Goal: Find specific fact: Find specific fact

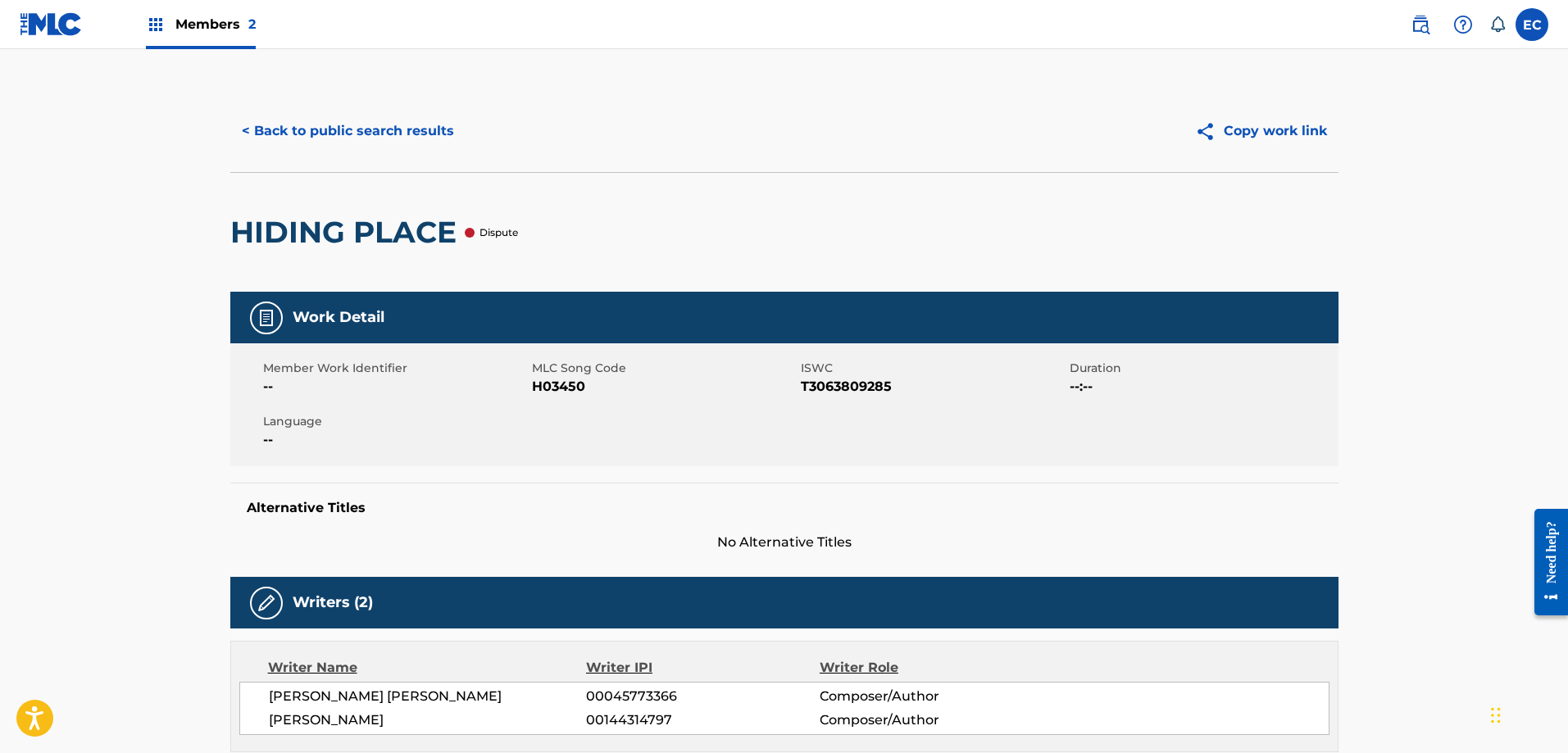
click at [343, 135] on button "< Back to public search results" at bounding box center [348, 131] width 235 height 41
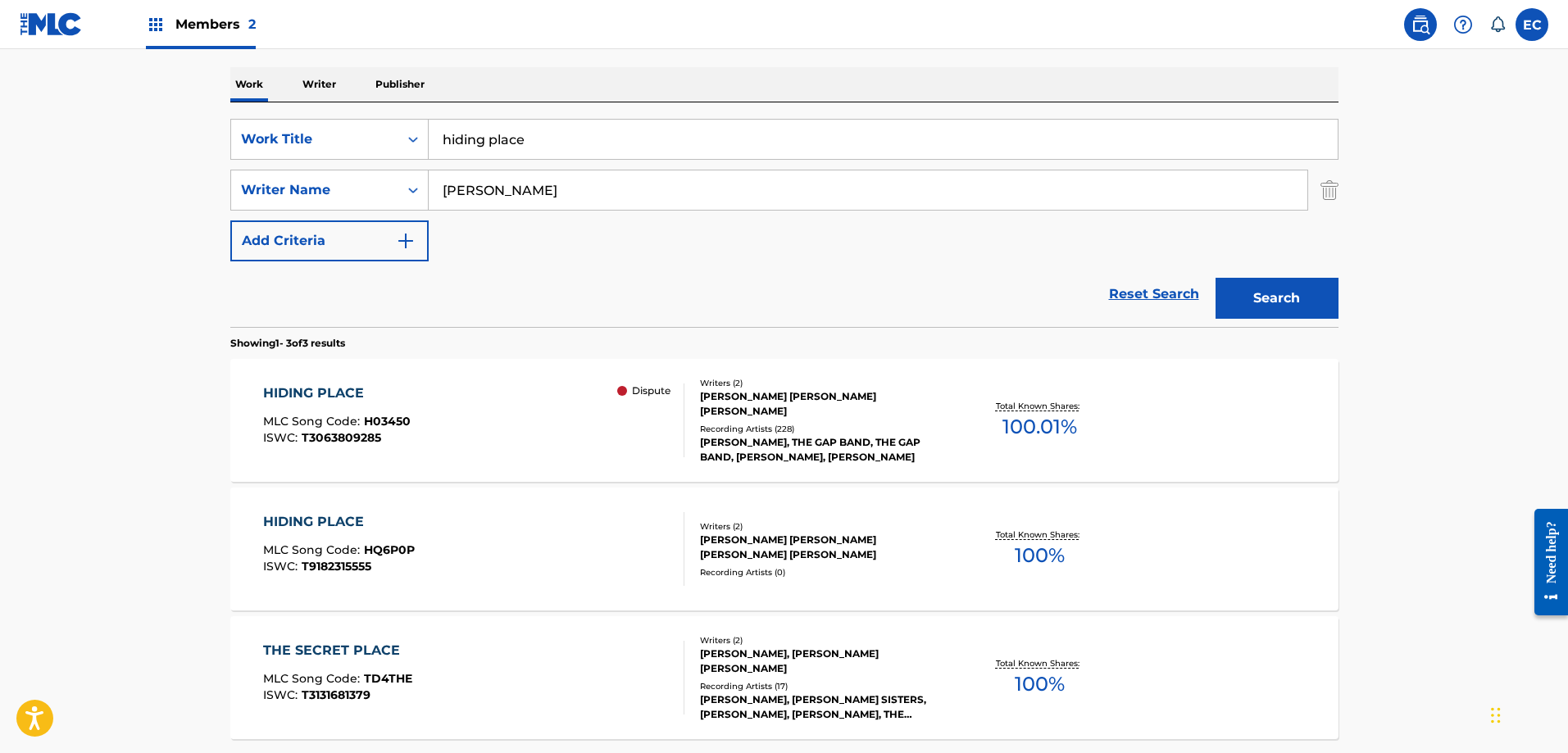
click at [205, 27] on span "Members 2" at bounding box center [216, 24] width 81 height 19
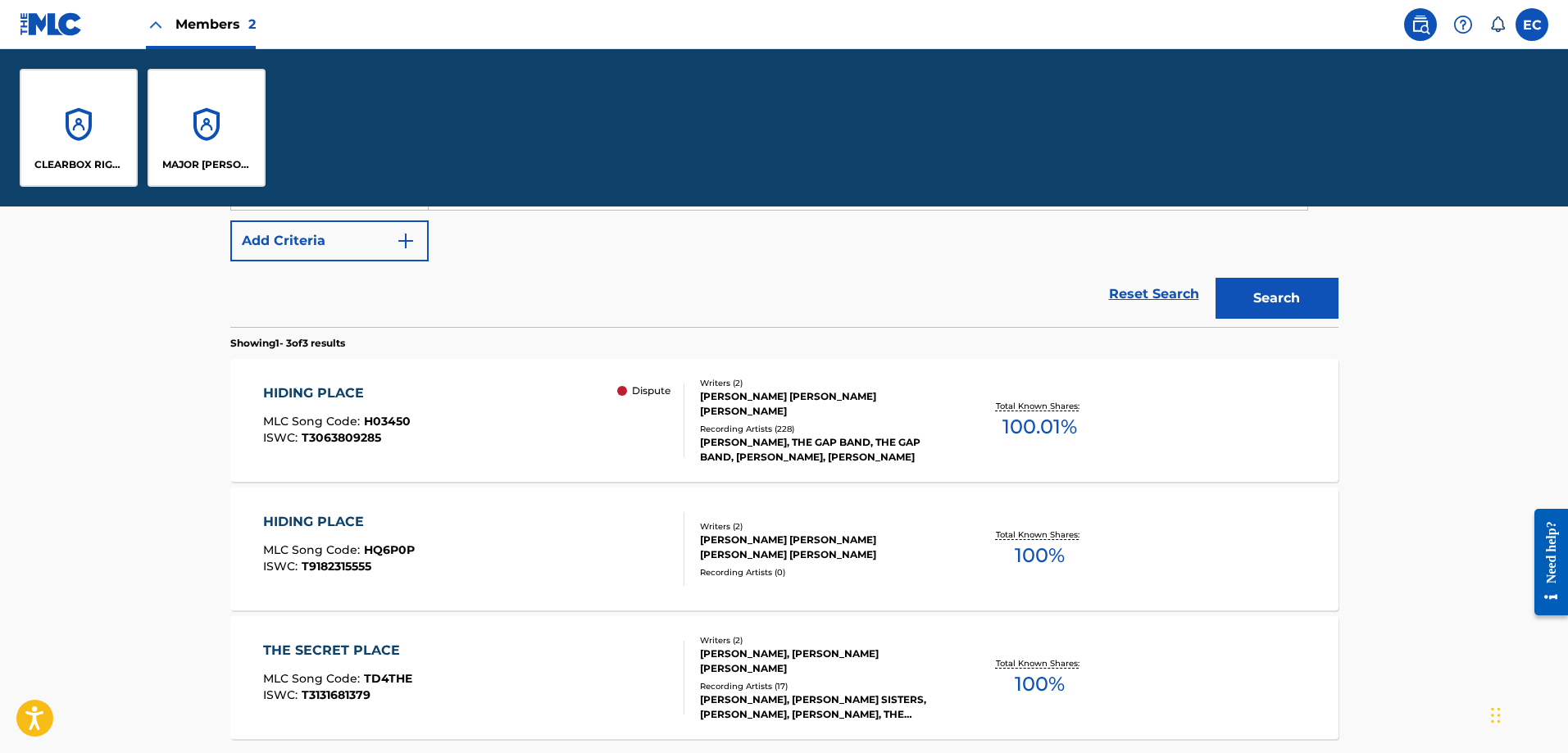
click at [113, 136] on div "CLEARBOX RIGHTS LLC" at bounding box center [78, 127] width 118 height 118
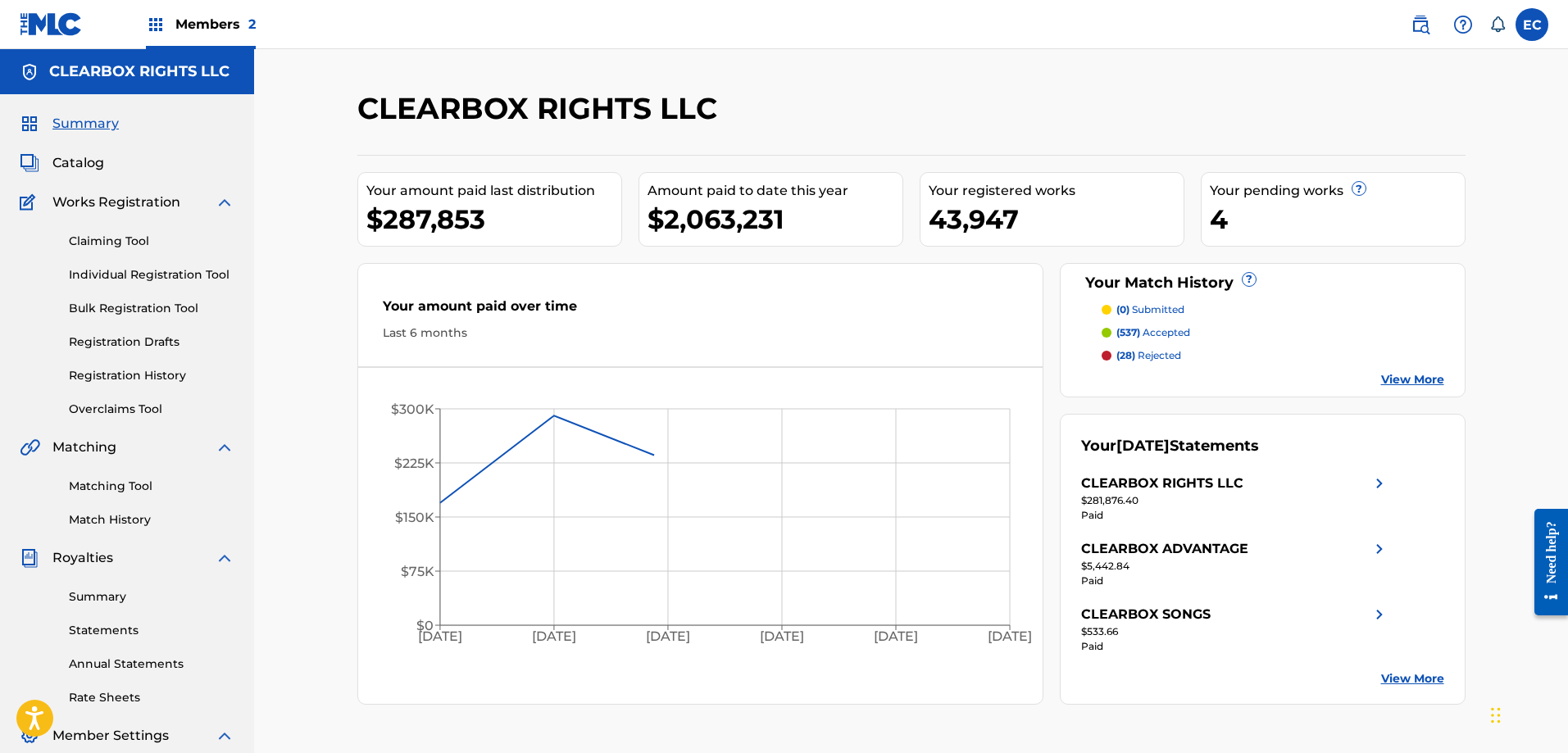
scroll to position [263, 0]
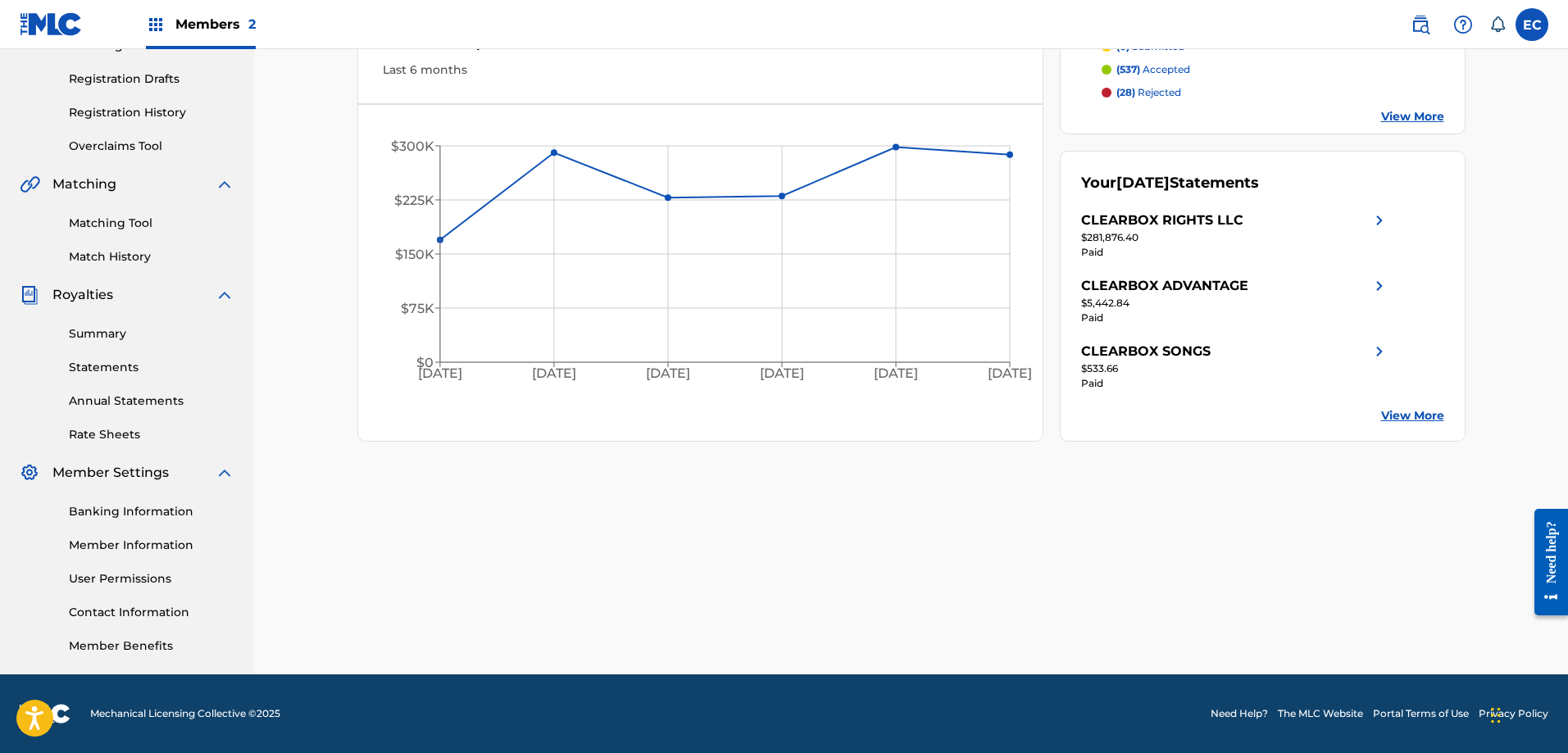
click at [131, 546] on link "Member Information" at bounding box center [151, 545] width 166 height 17
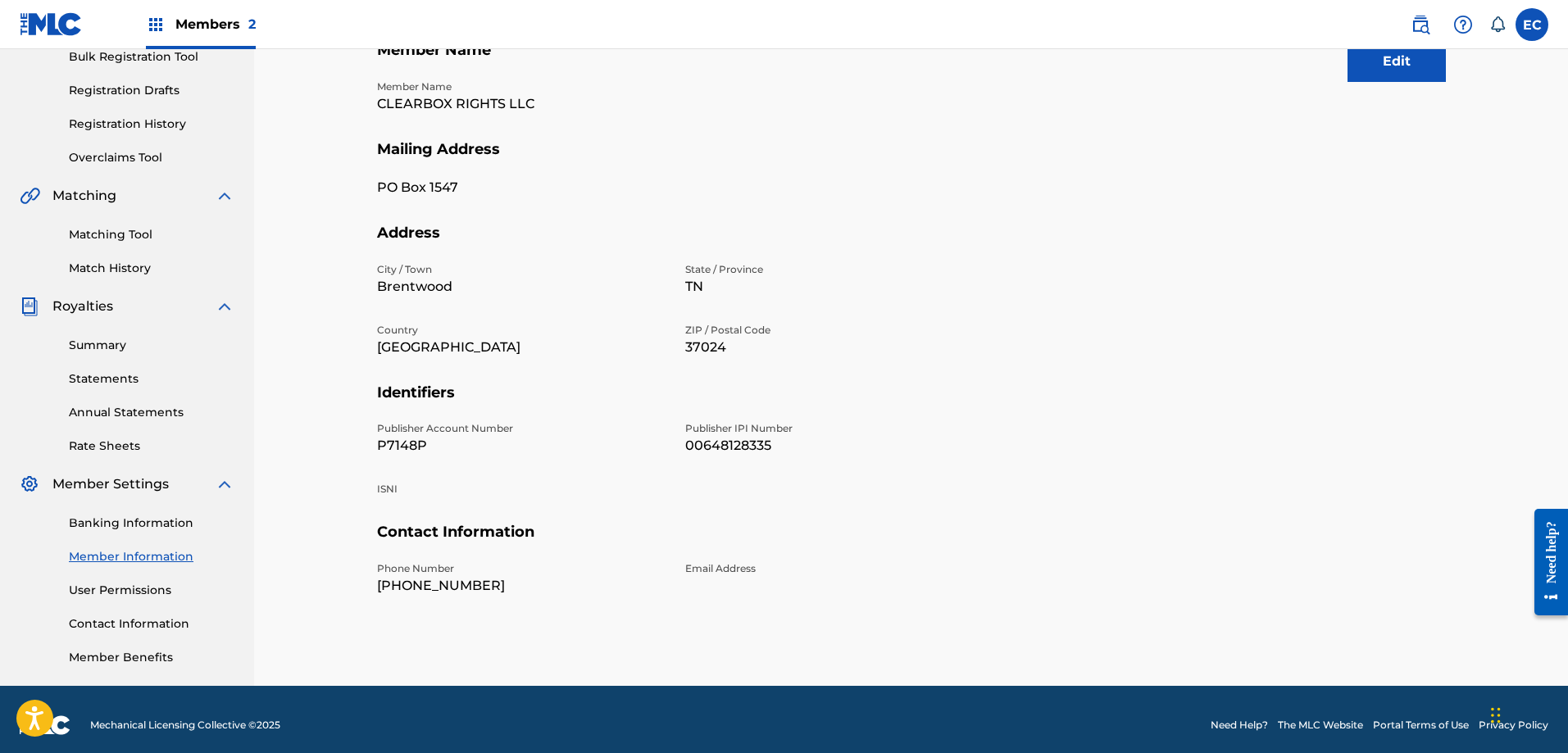
scroll to position [263, 0]
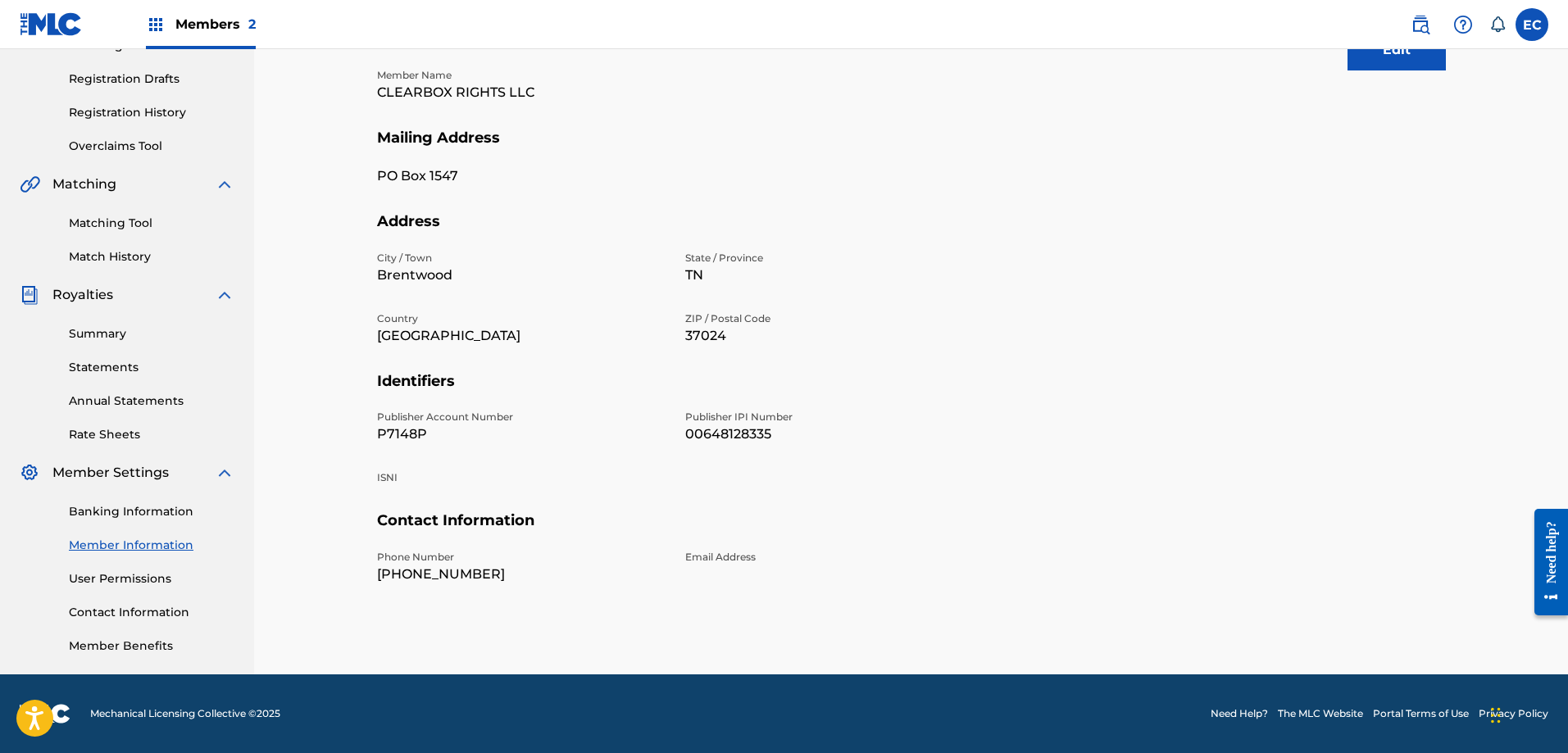
click at [403, 435] on p "P7148P" at bounding box center [521, 434] width 289 height 20
copy p "P7148P"
